Goal: Transaction & Acquisition: Obtain resource

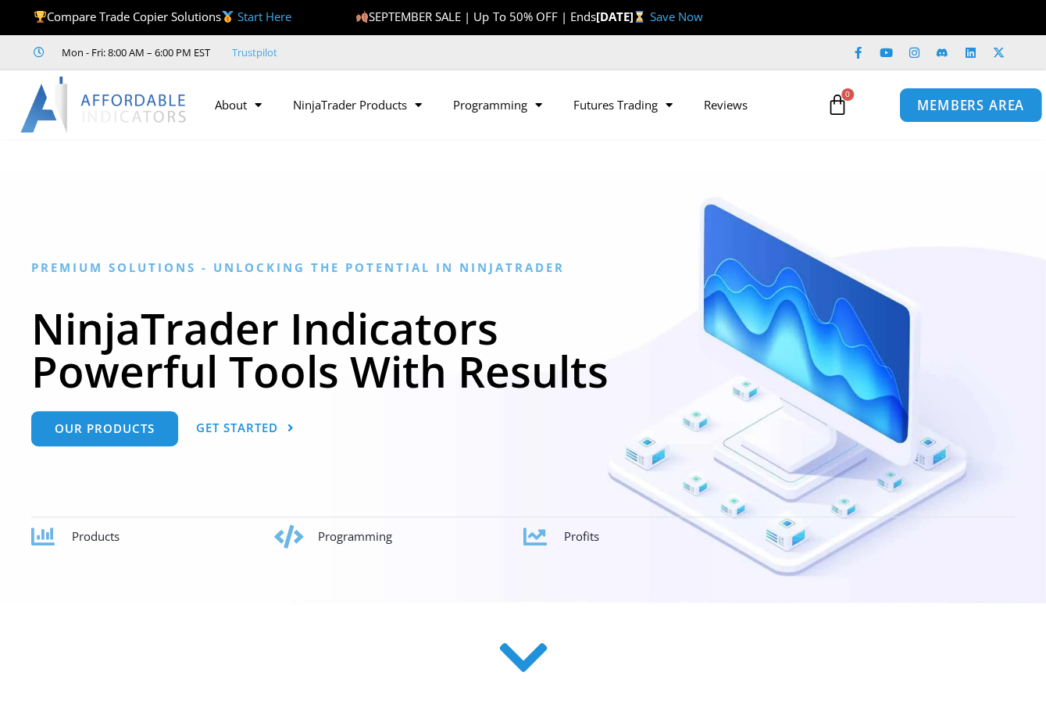
click at [968, 98] on span "MEMBERS AREA" at bounding box center [969, 104] width 107 height 13
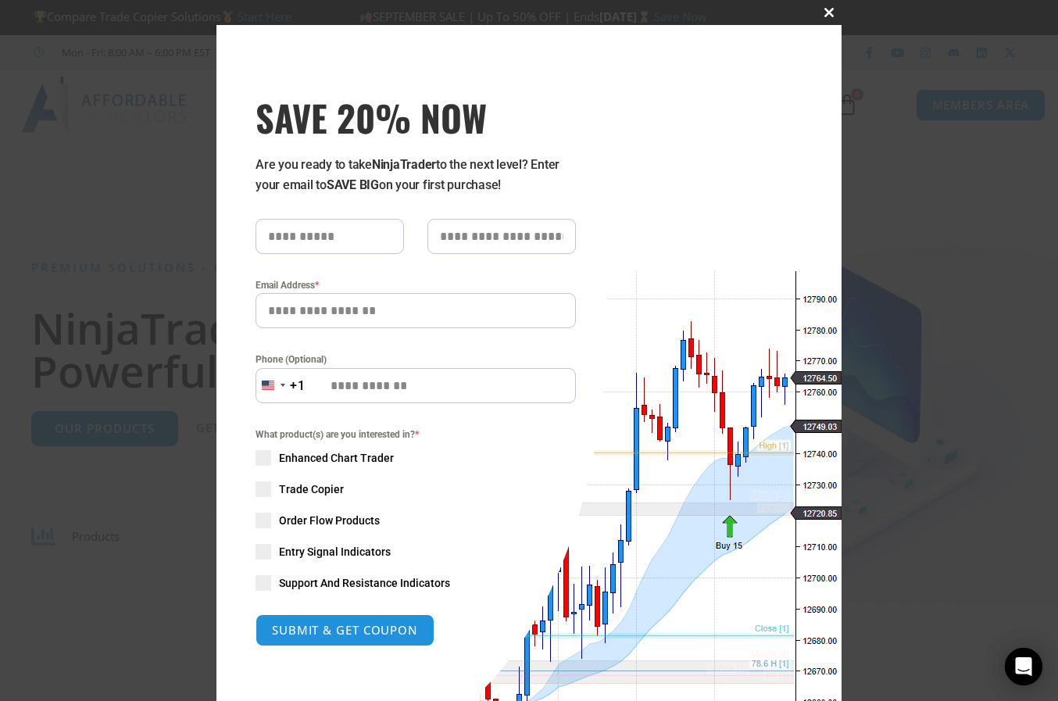
click at [821, 16] on span "SAVE 20% NOW popup" at bounding box center [828, 12] width 25 height 9
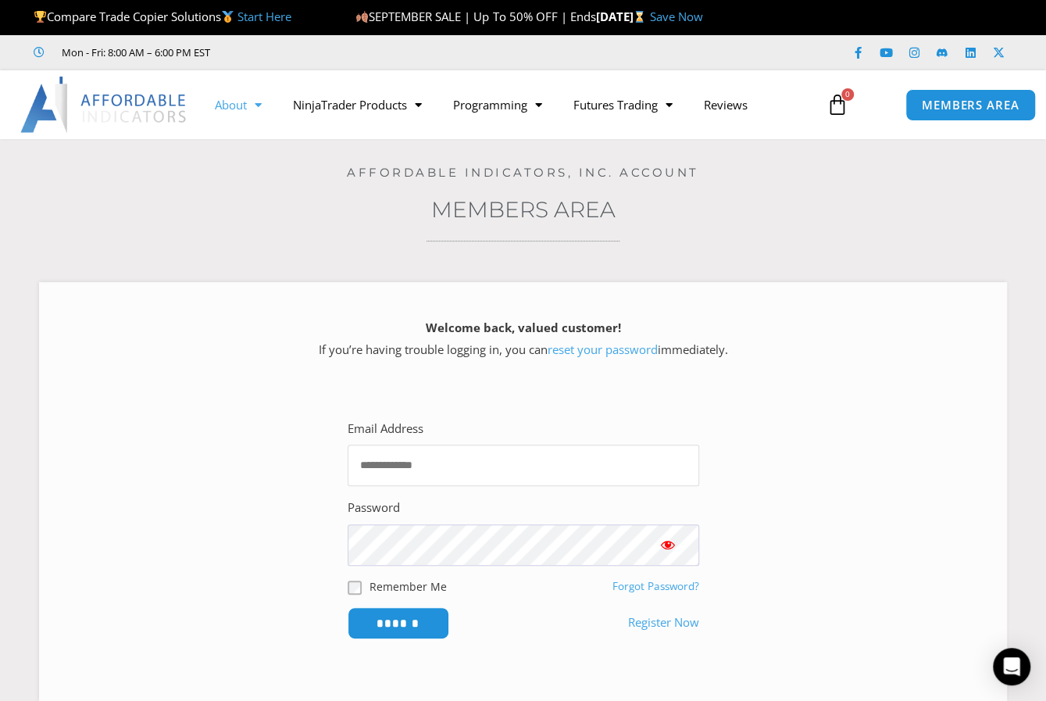
type input "**********"
click at [230, 106] on link "About" at bounding box center [237, 105] width 78 height 36
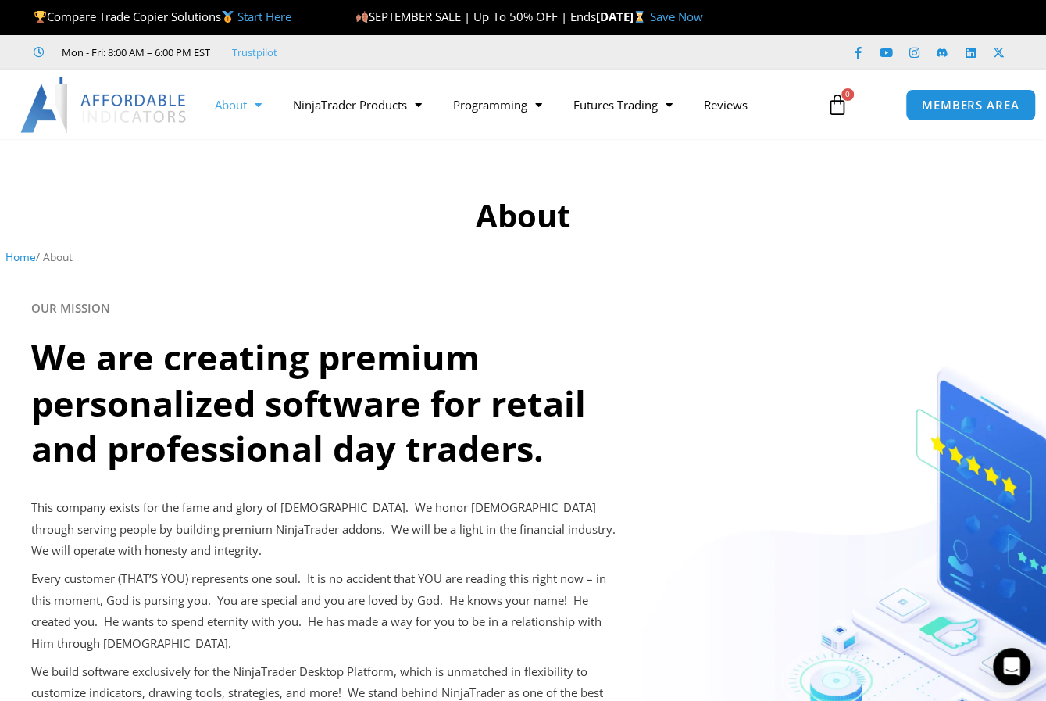
click at [838, 104] on icon at bounding box center [838, 105] width 22 height 22
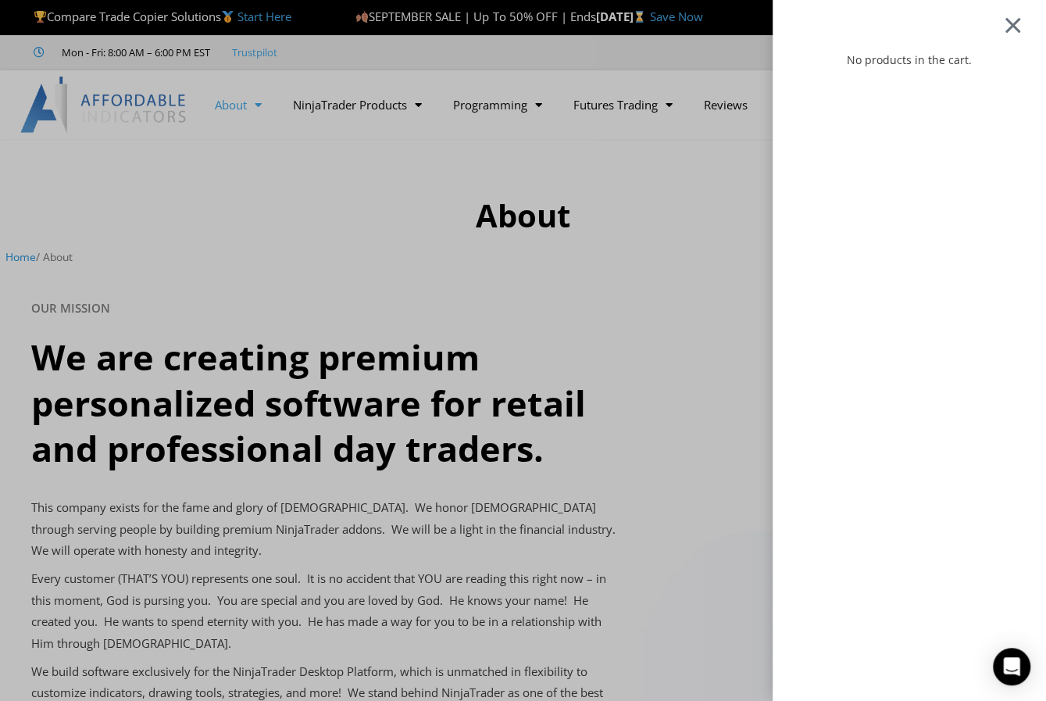
click at [1016, 23] on div at bounding box center [1013, 25] width 20 height 19
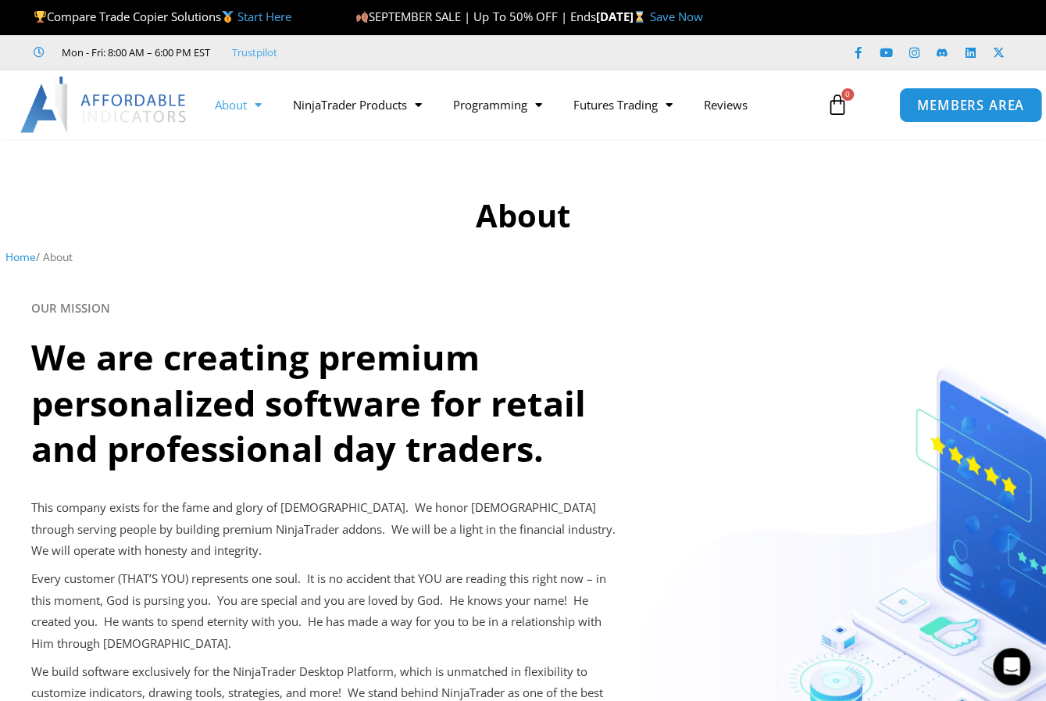
click at [988, 107] on span "MEMBERS AREA" at bounding box center [969, 104] width 107 height 13
click at [983, 101] on span "MEMBERS AREA" at bounding box center [969, 104] width 107 height 13
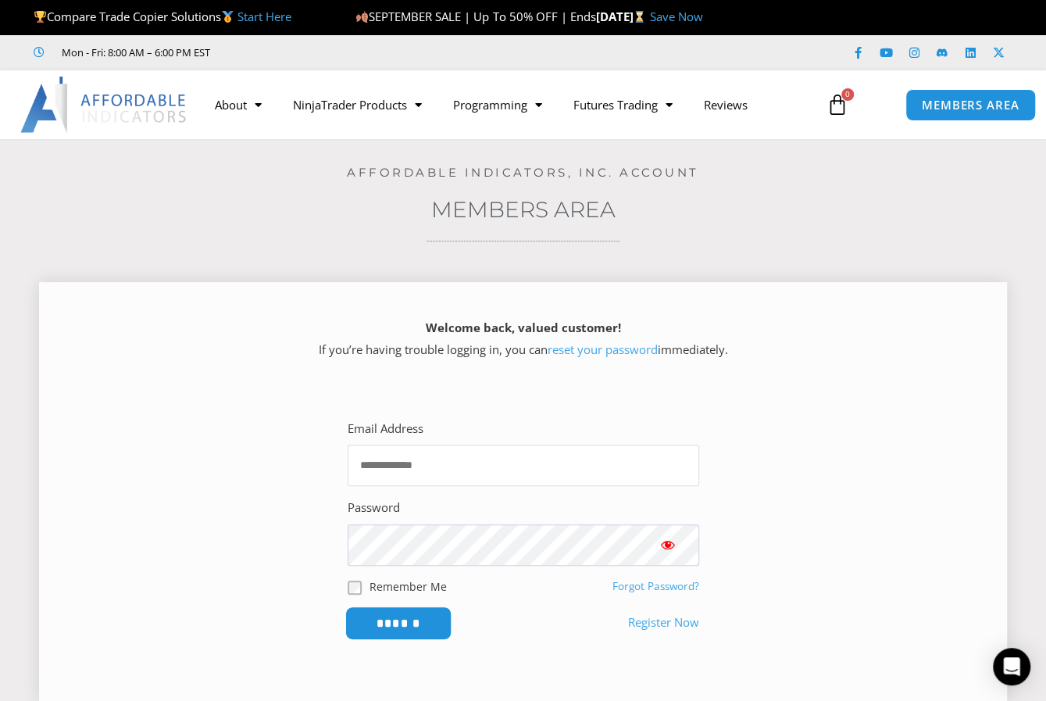
type input "**********"
click at [405, 637] on input "******" at bounding box center [398, 623] width 107 height 34
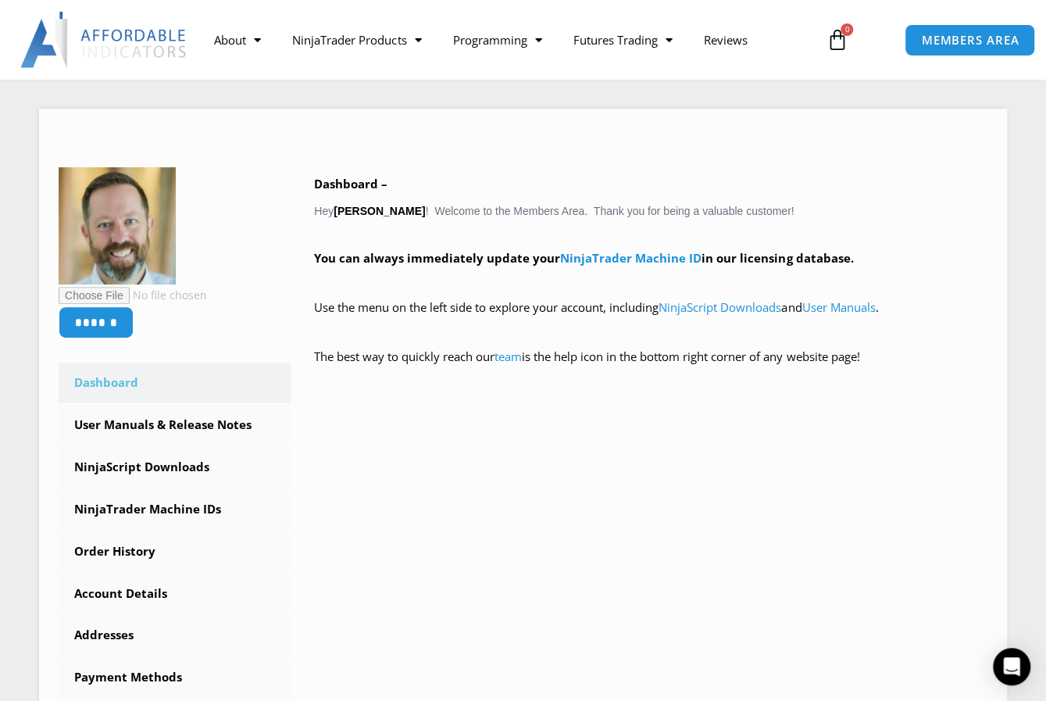
scroll to position [313, 0]
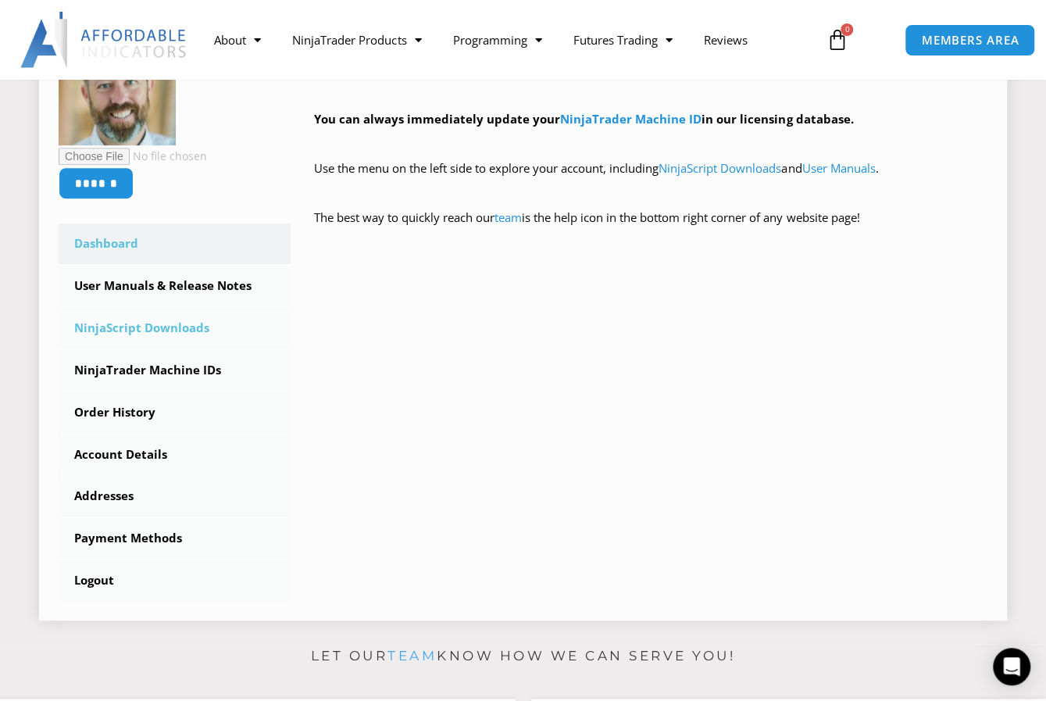
click at [180, 327] on link "NinjaScript Downloads" at bounding box center [175, 328] width 232 height 41
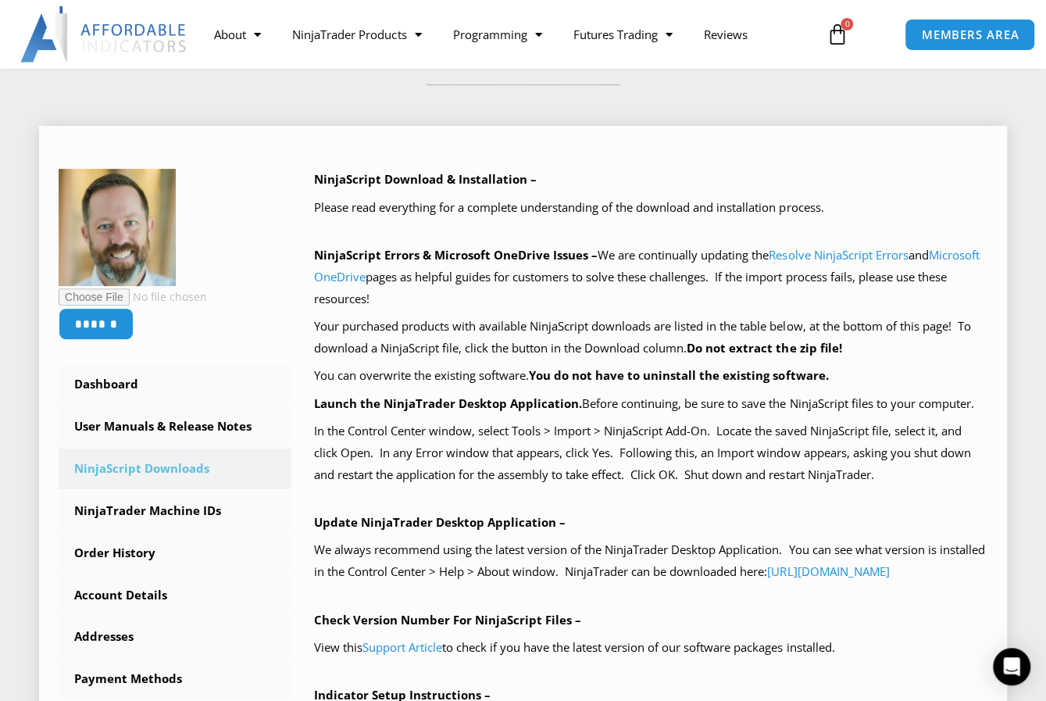
scroll to position [313, 0]
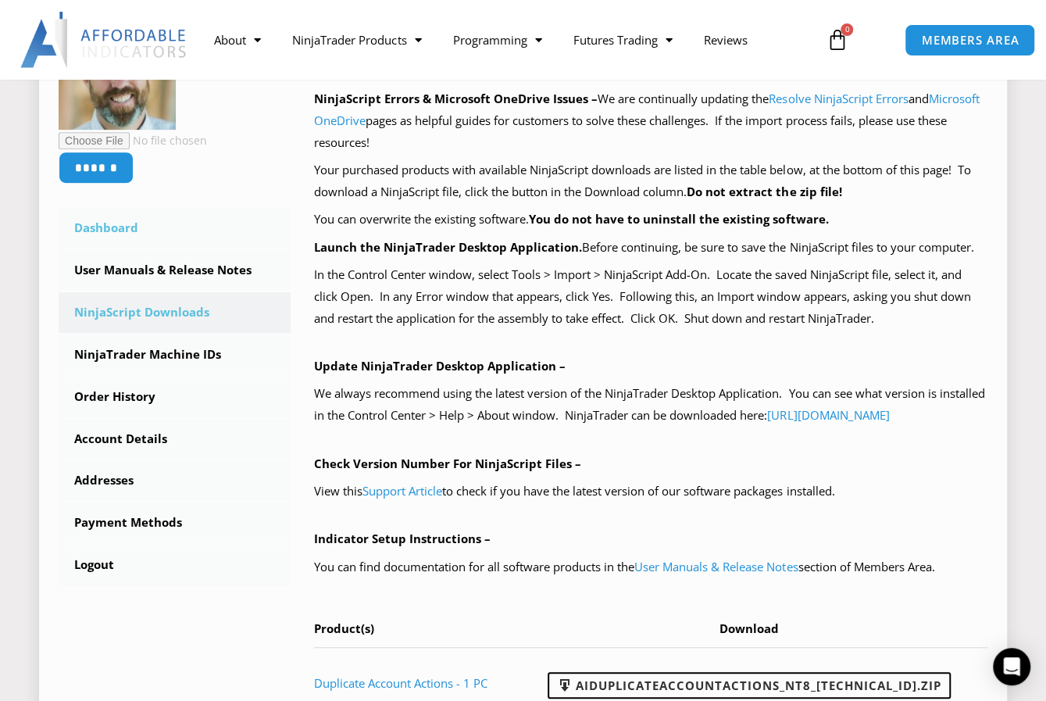
click at [120, 225] on link "Dashboard" at bounding box center [175, 228] width 232 height 41
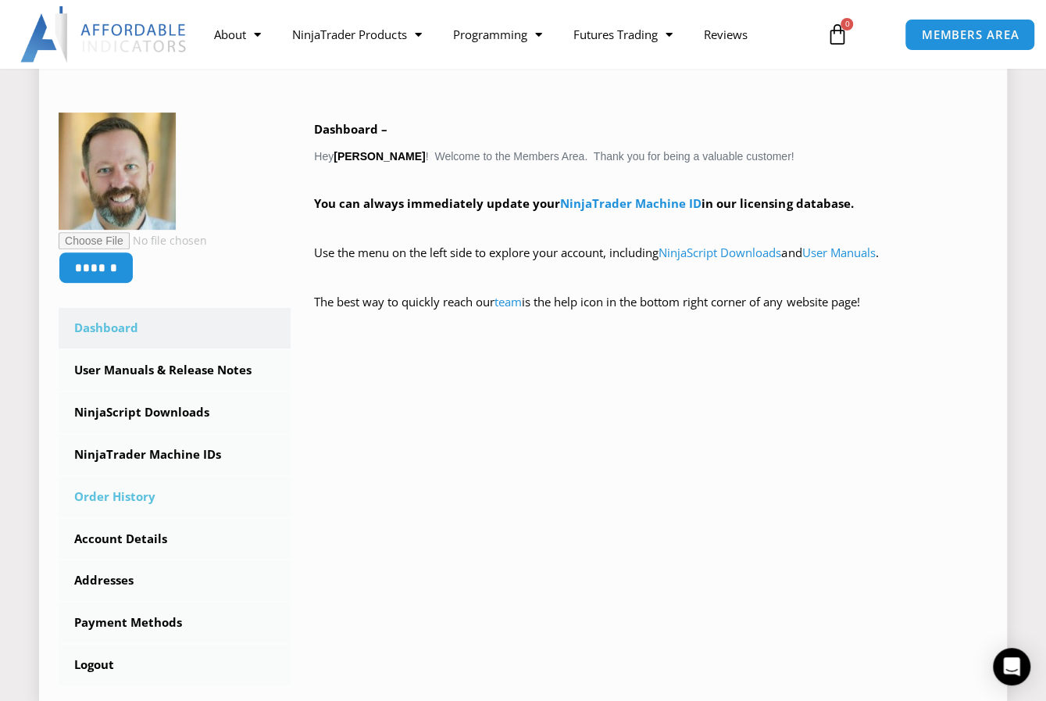
scroll to position [313, 0]
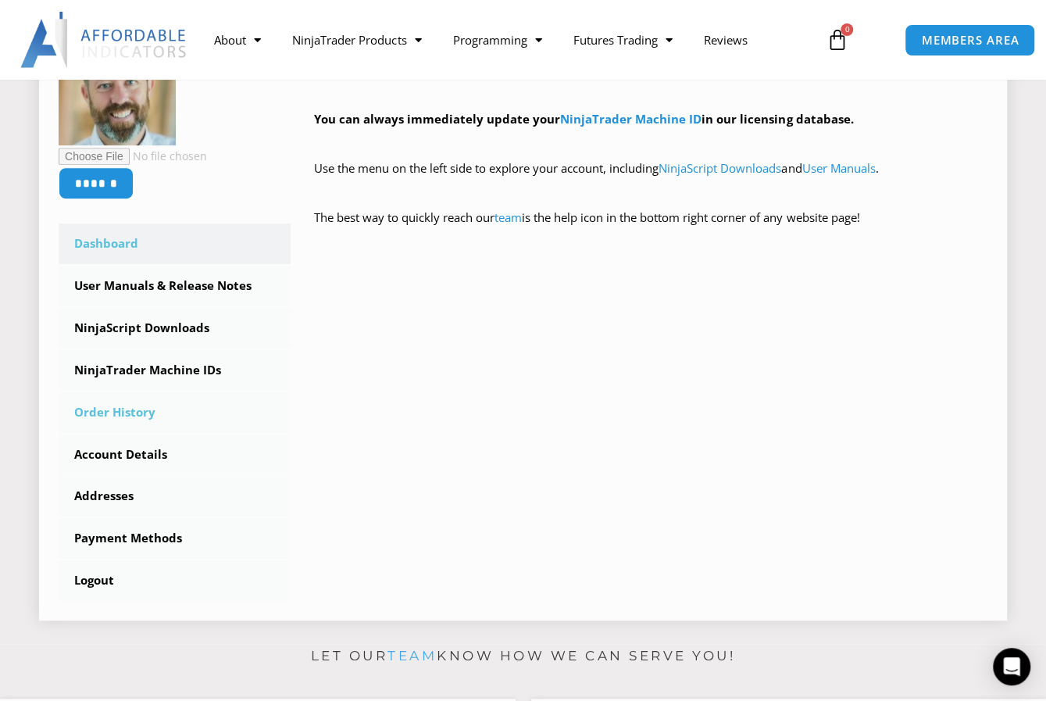
click at [148, 398] on link "Order History" at bounding box center [175, 412] width 232 height 41
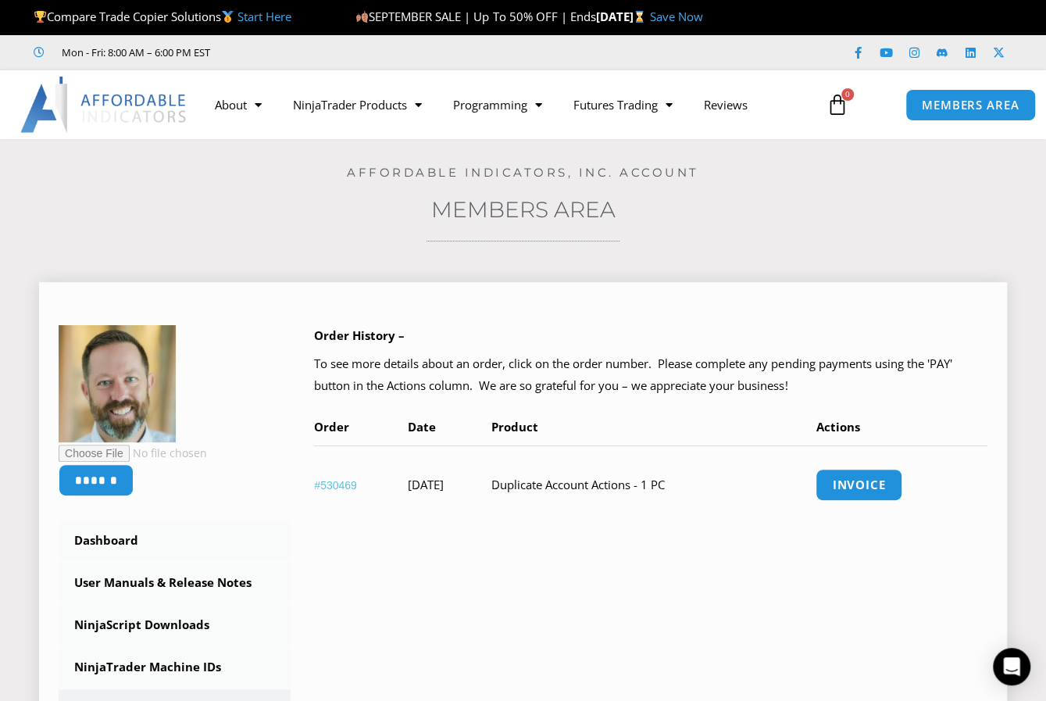
click at [344, 483] on link "#530469" at bounding box center [335, 485] width 43 height 13
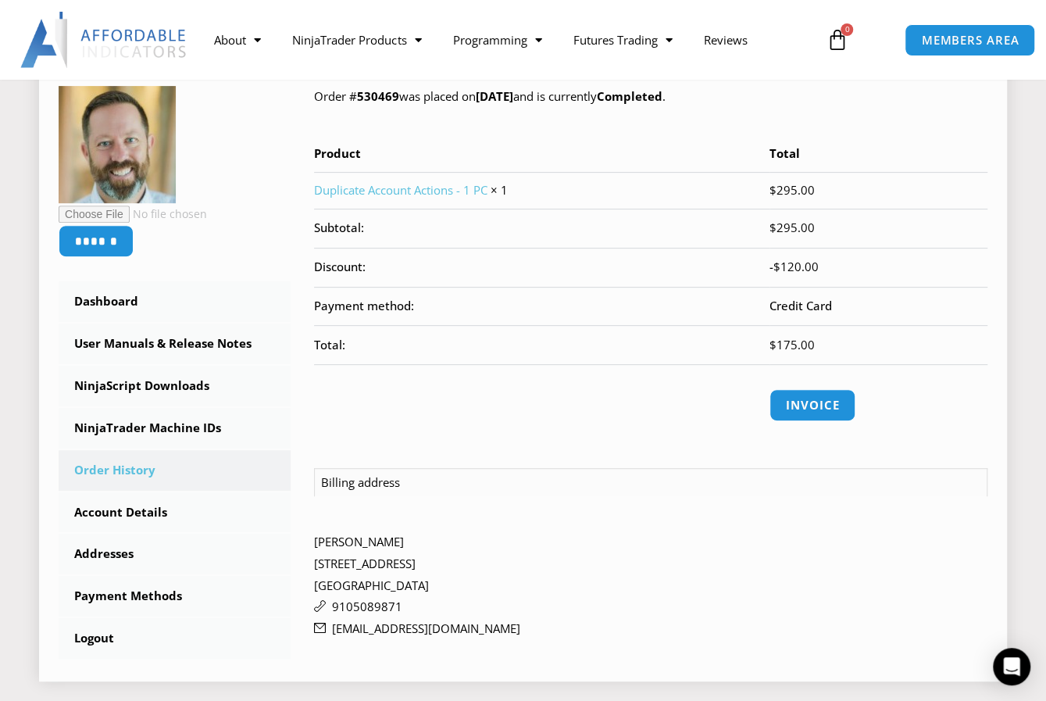
scroll to position [156, 0]
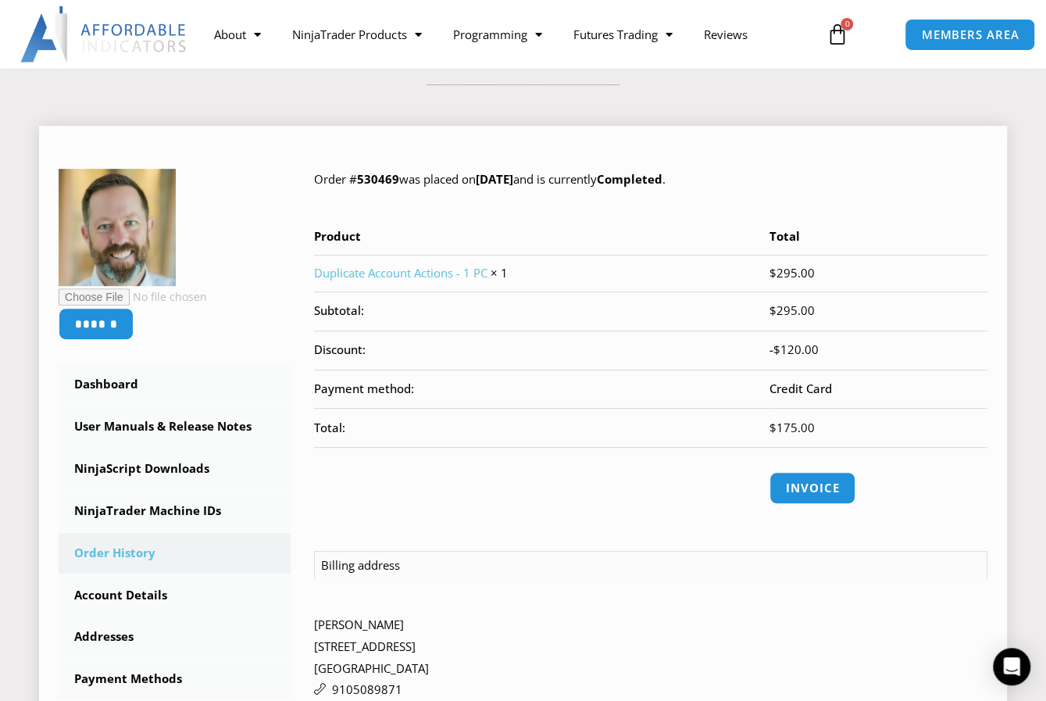
click at [372, 272] on link "Duplicate Account Actions - 1 PC" at bounding box center [400, 273] width 173 height 16
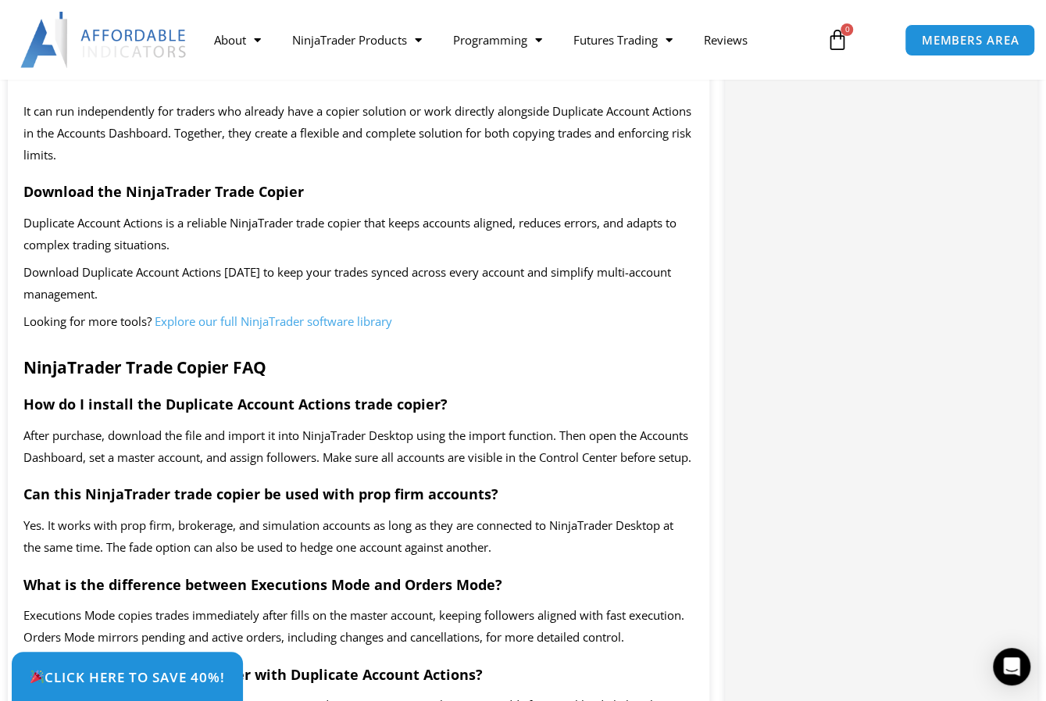
scroll to position [2500, 0]
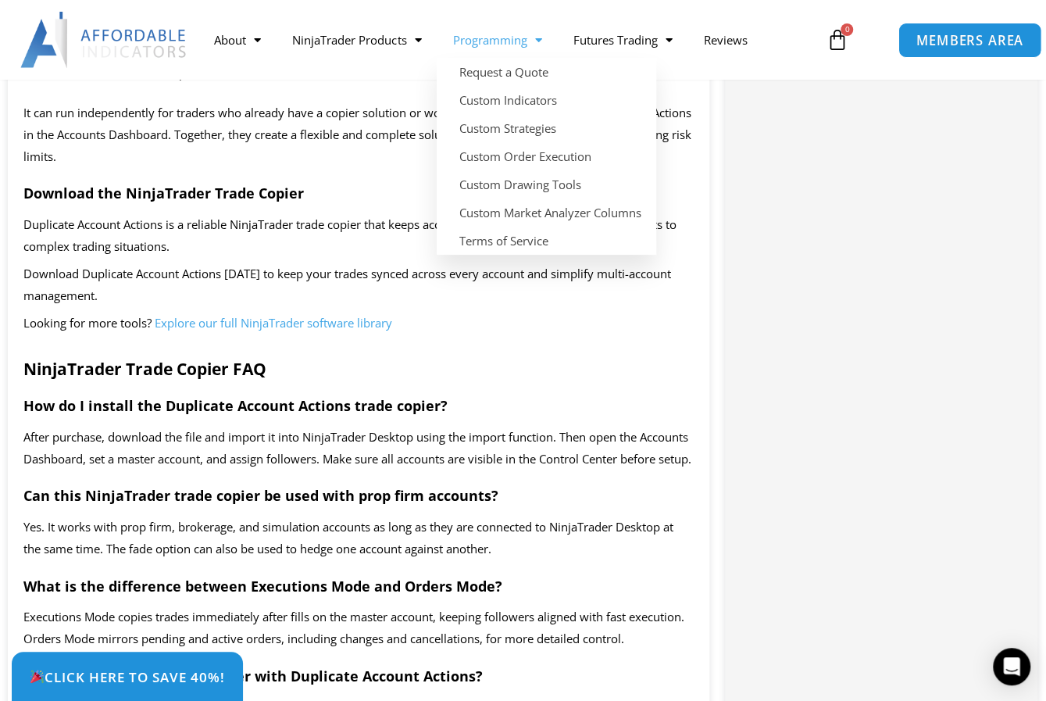
click at [960, 43] on span "MEMBERS AREA" at bounding box center [969, 40] width 107 height 13
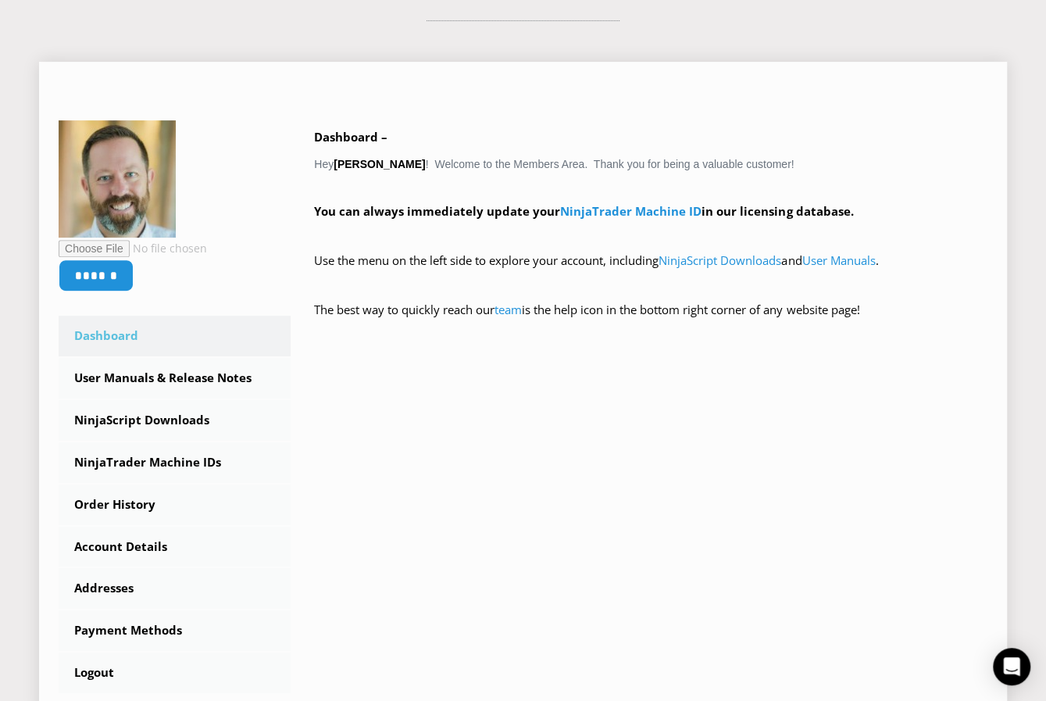
scroll to position [313, 0]
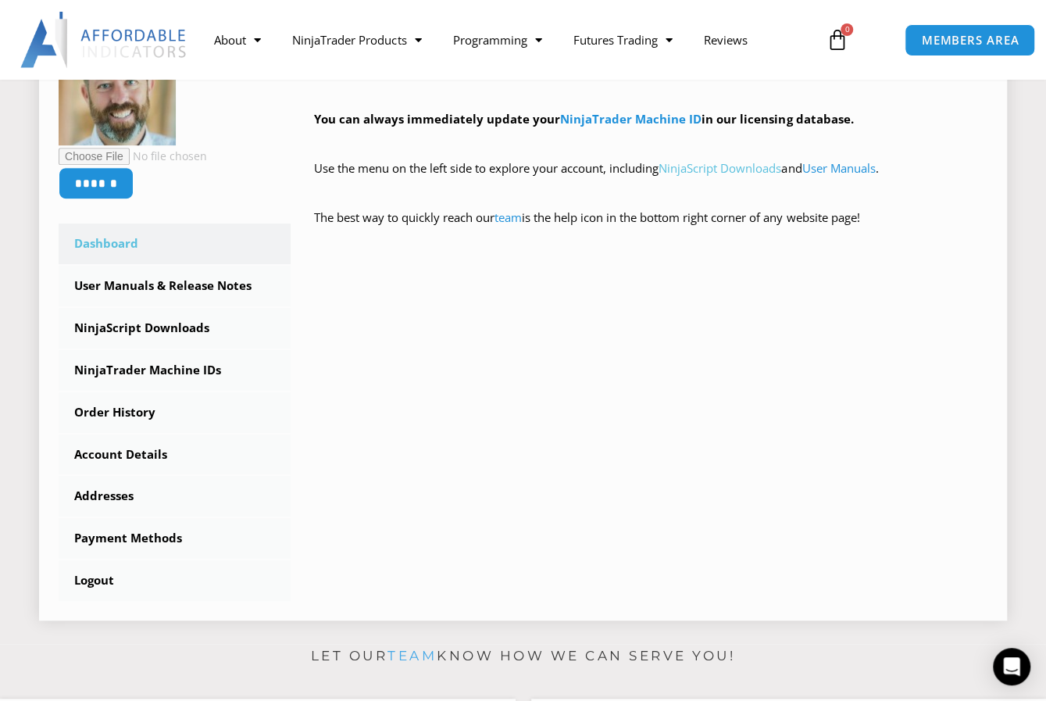
click at [720, 167] on link "NinjaScript Downloads" at bounding box center [720, 168] width 123 height 16
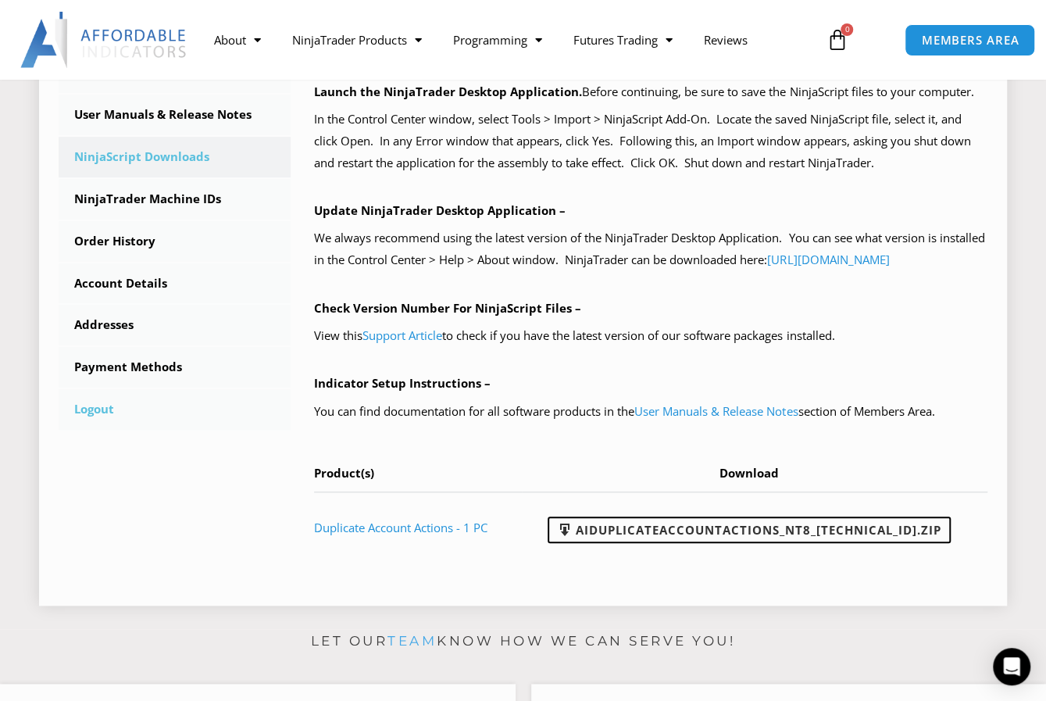
scroll to position [469, 0]
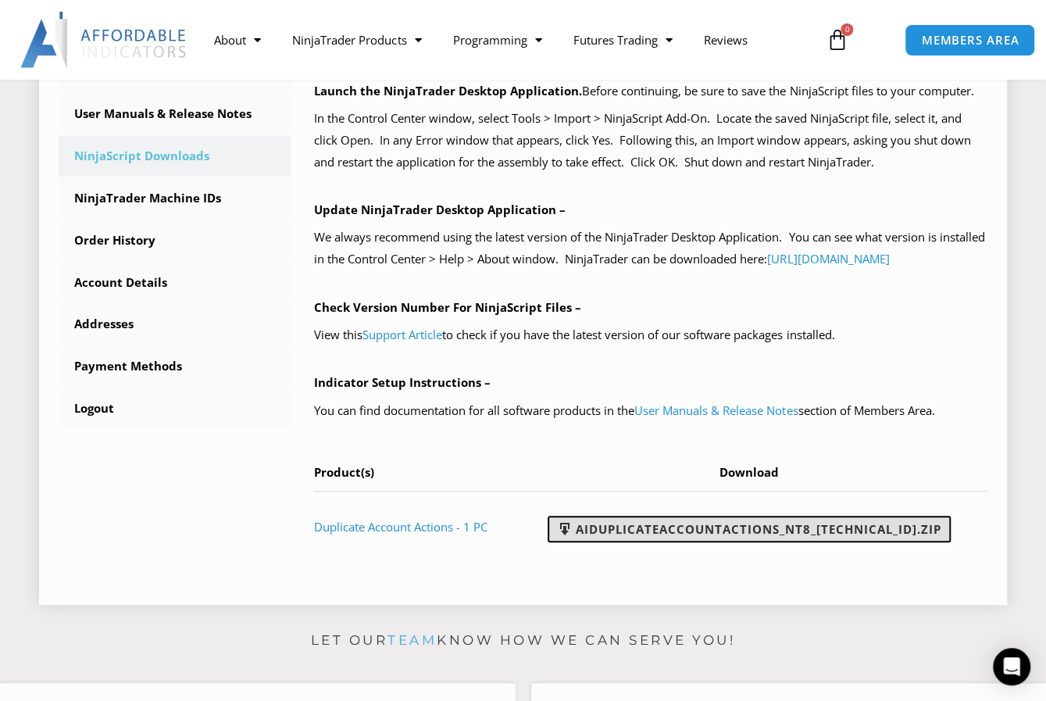
click at [688, 542] on link "AIDuplicateAccountActions_NT8_[TECHNICAL_ID].zip" at bounding box center [749, 529] width 403 height 27
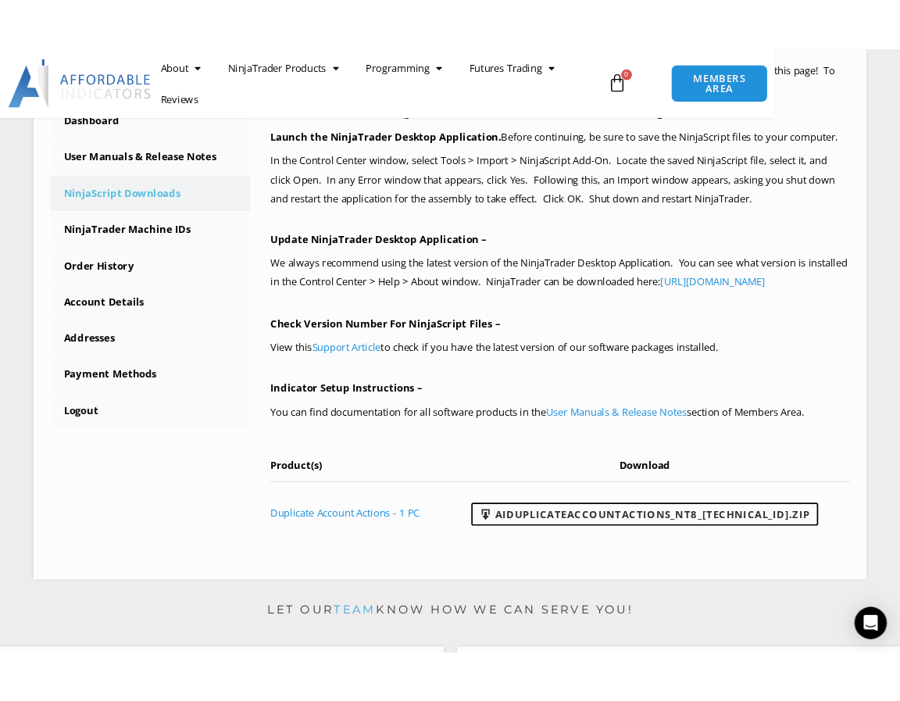
scroll to position [491, 0]
